Goal: Task Accomplishment & Management: Use online tool/utility

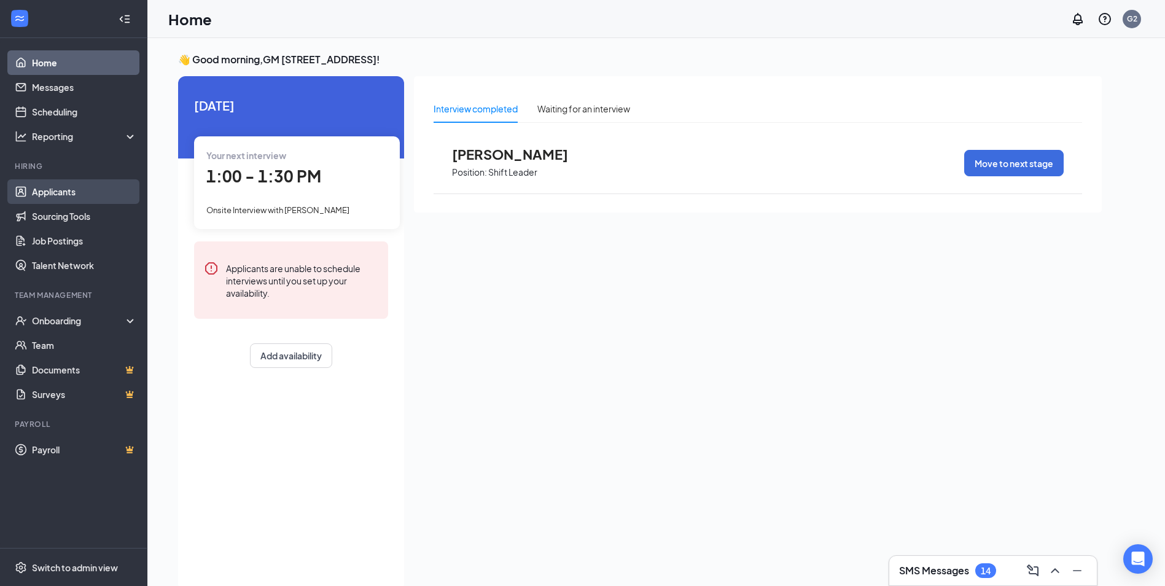
click at [95, 189] on link "Applicants" at bounding box center [84, 191] width 105 height 25
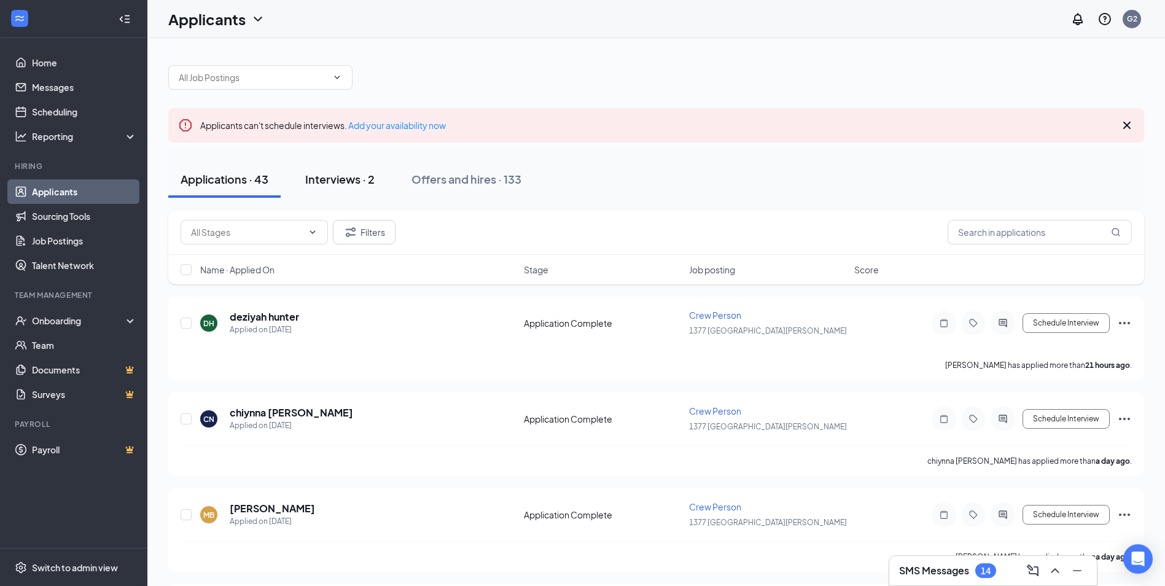
click at [346, 174] on div "Interviews · 2" at bounding box center [339, 178] width 69 height 15
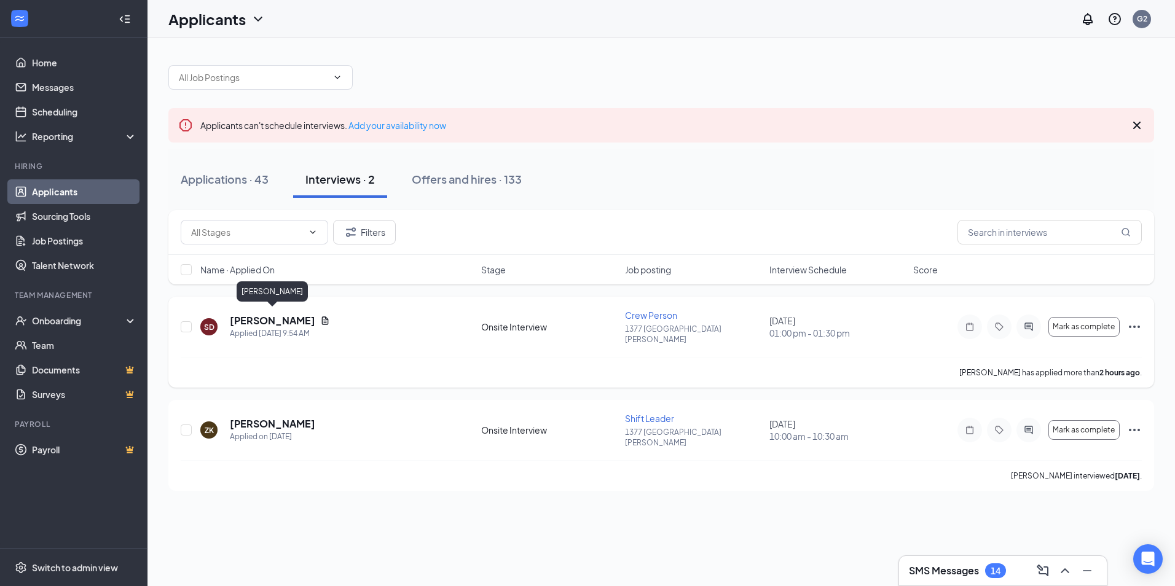
click at [286, 315] on h5 "[PERSON_NAME]" at bounding box center [272, 321] width 85 height 14
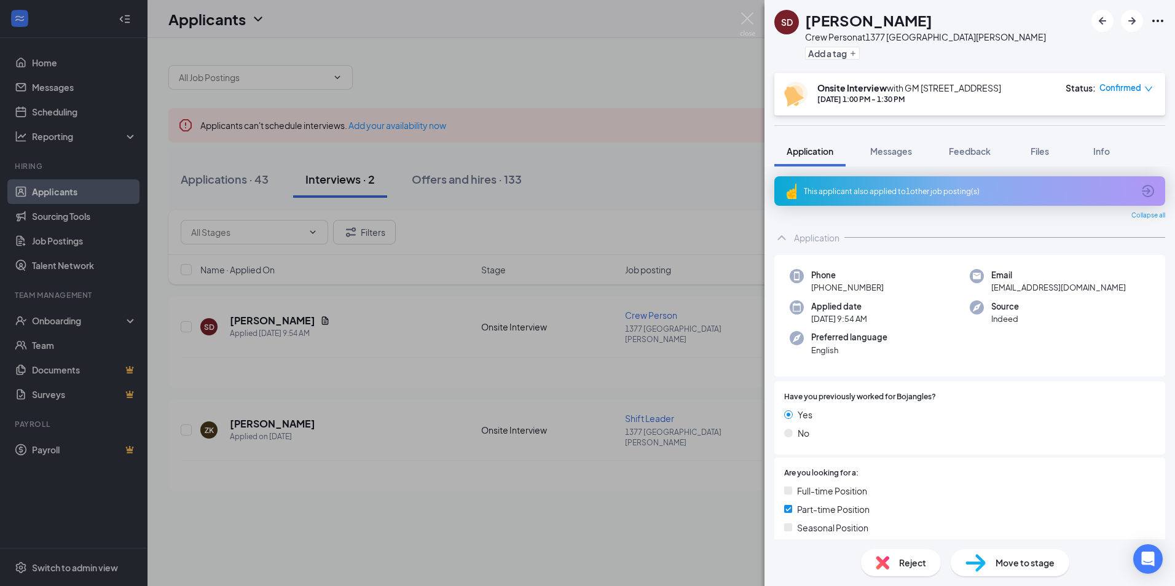
click at [1039, 560] on span "Move to stage" at bounding box center [1024, 563] width 59 height 14
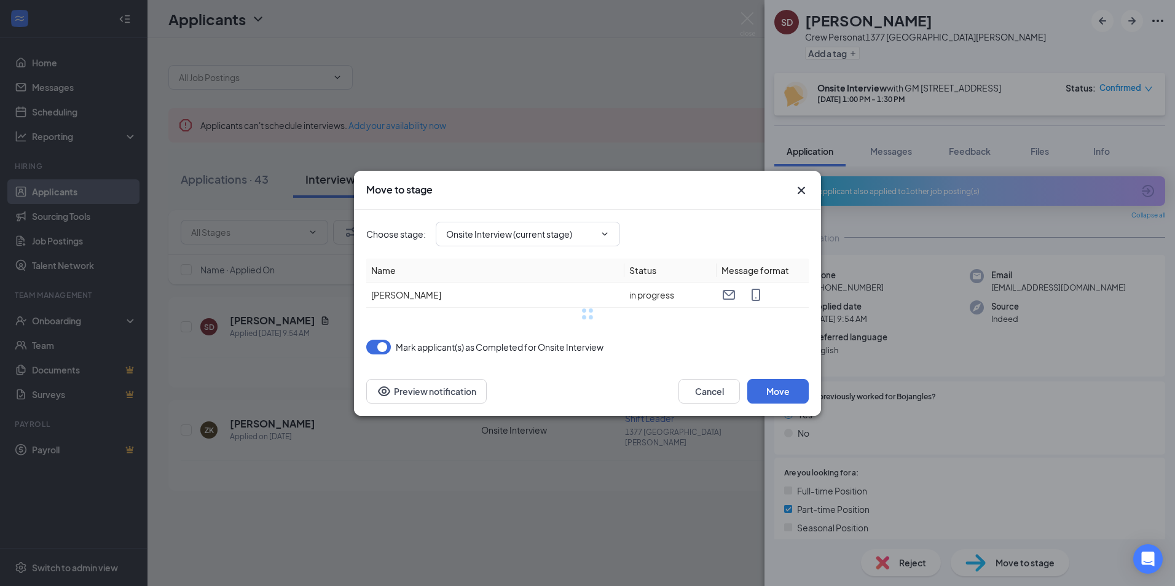
type input "Background Check (next stage)"
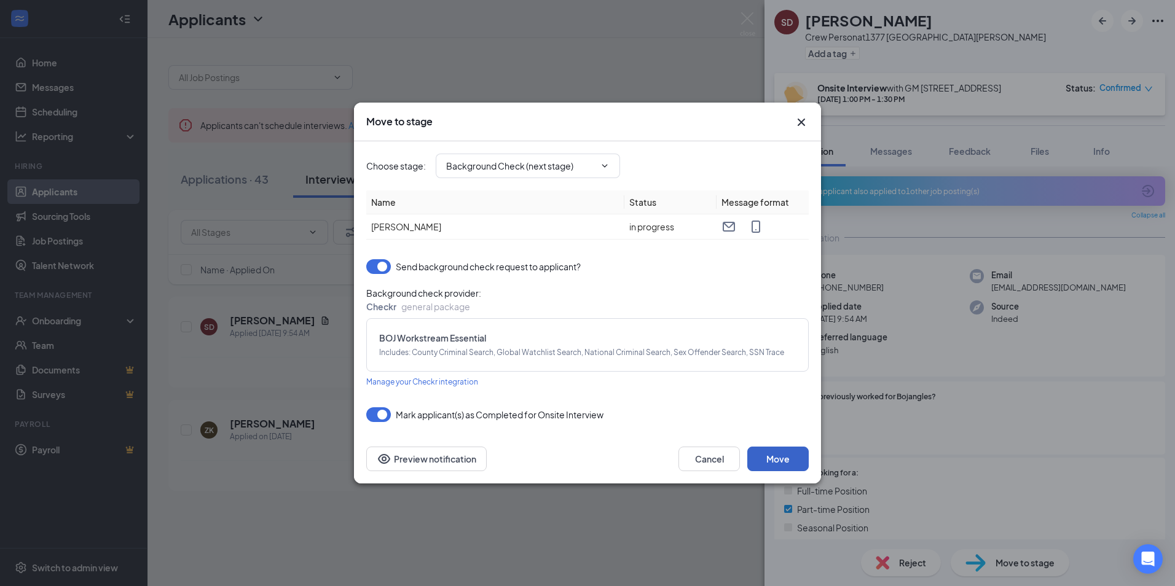
click at [788, 457] on button "Move" at bounding box center [777, 459] width 61 height 25
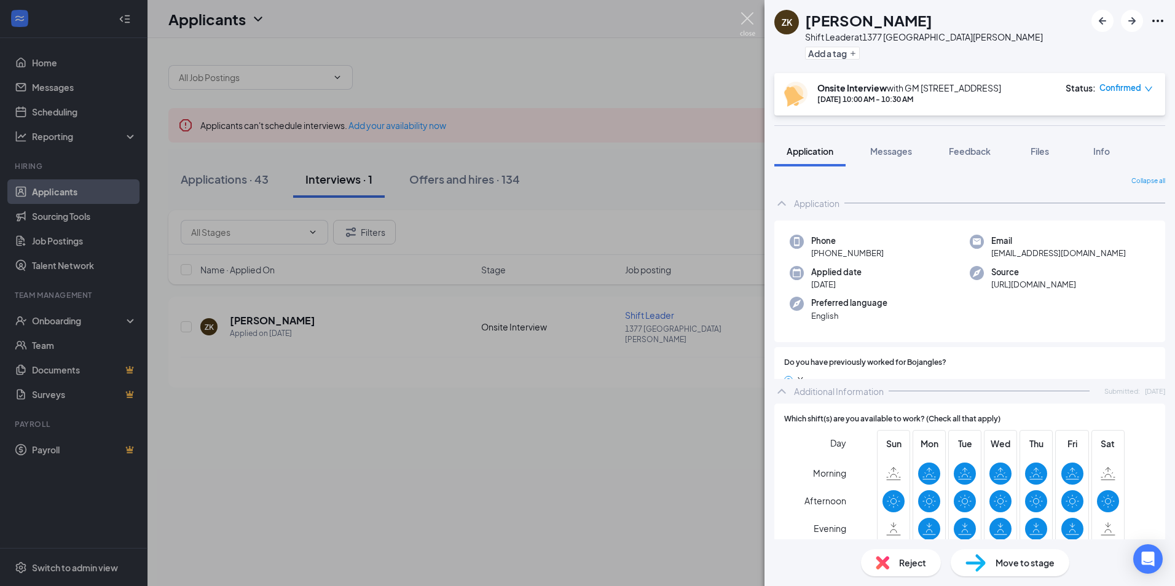
click at [743, 13] on img at bounding box center [747, 24] width 15 height 24
